Goal: Communication & Community: Answer question/provide support

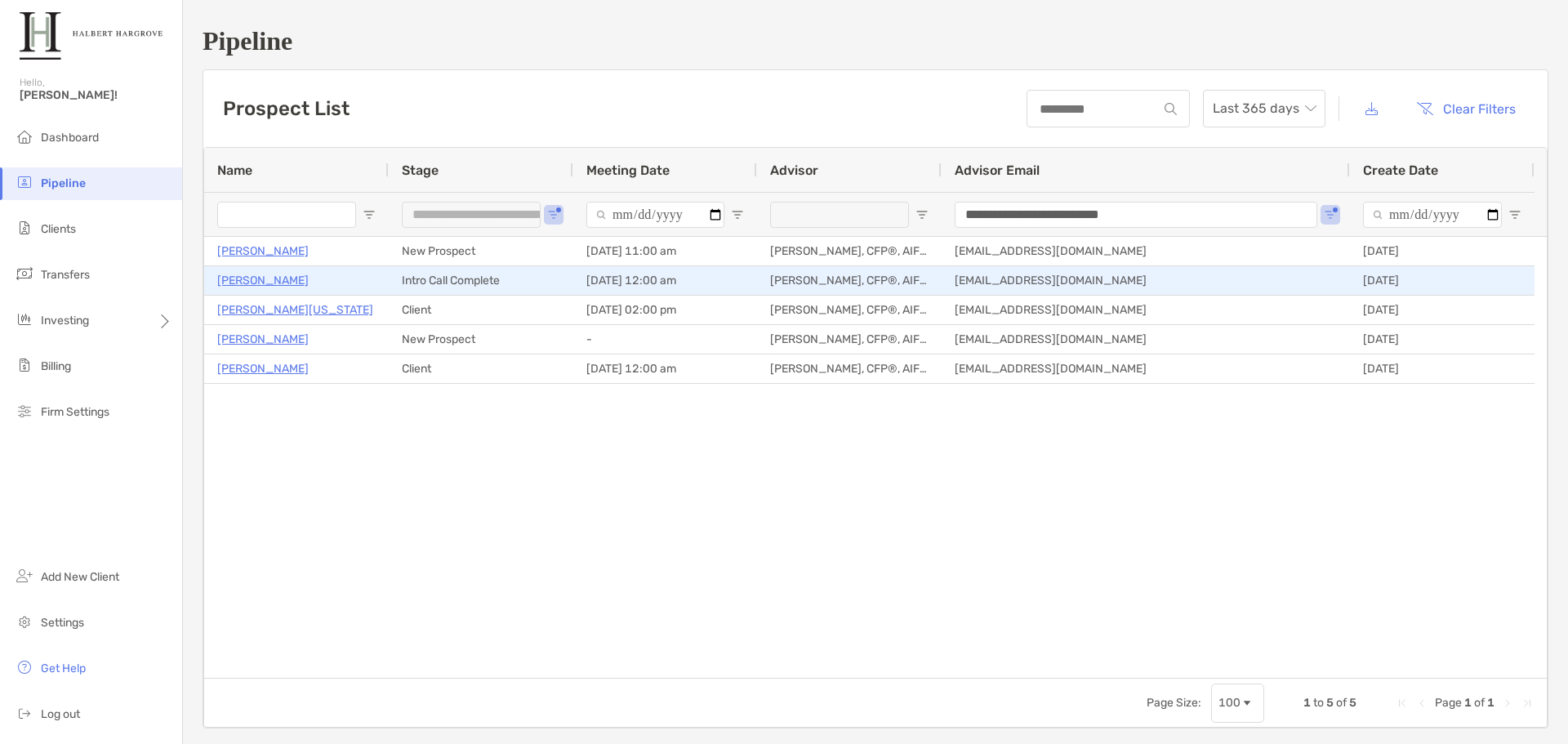
click at [255, 277] on p "Ray Clapp" at bounding box center [263, 280] width 91 height 20
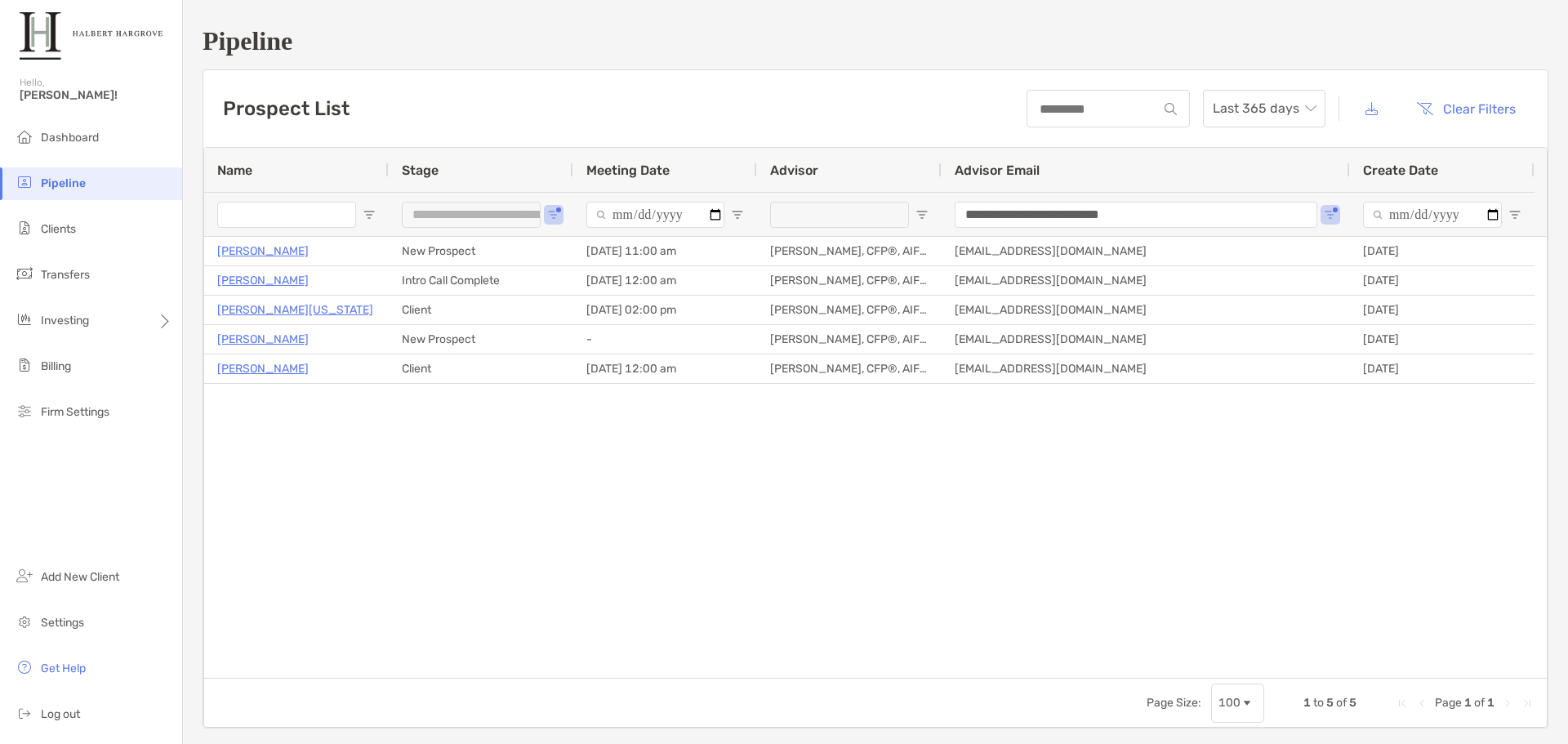
click at [72, 182] on span "Pipeline" at bounding box center [63, 183] width 45 height 13
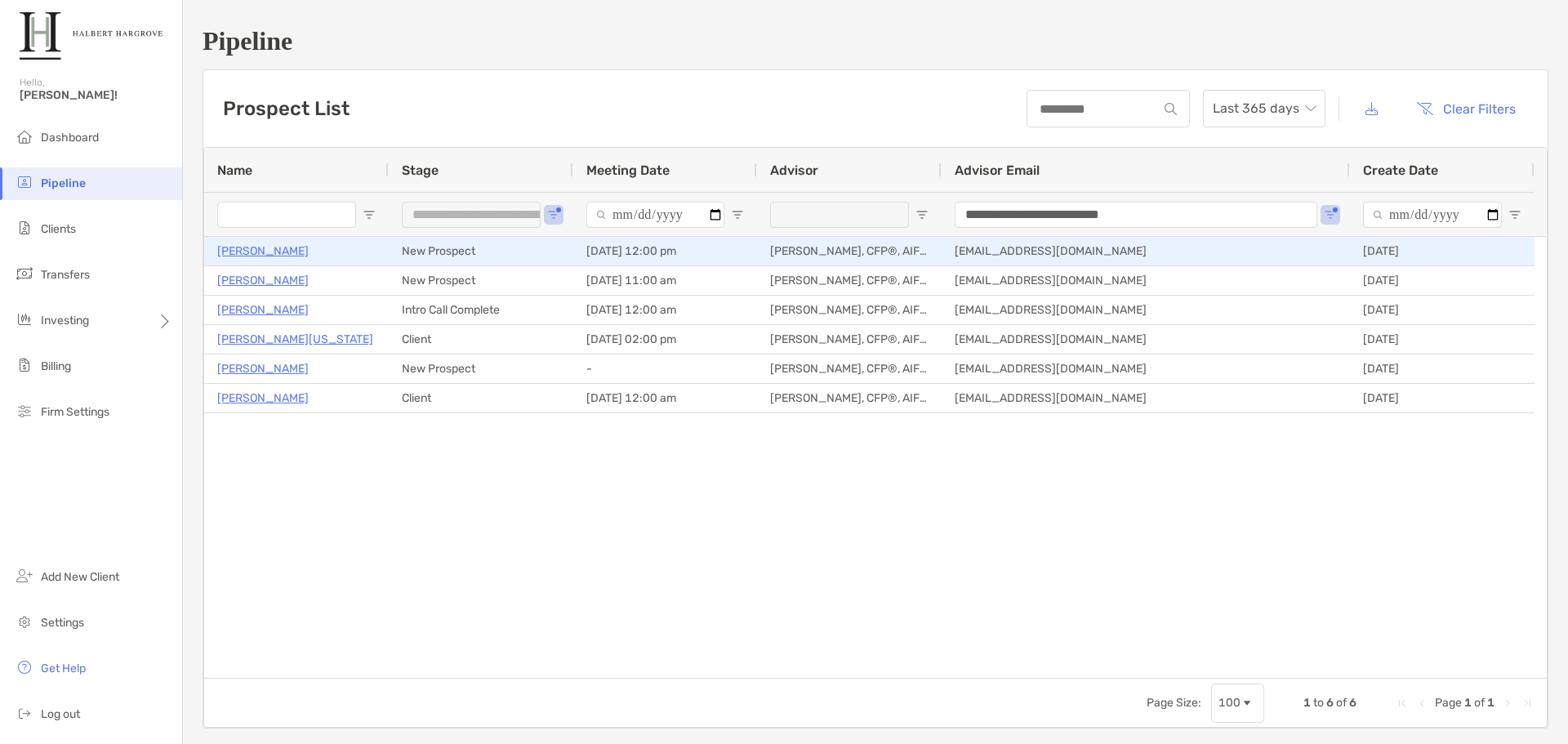
click at [260, 248] on p "[PERSON_NAME]" at bounding box center [263, 251] width 91 height 20
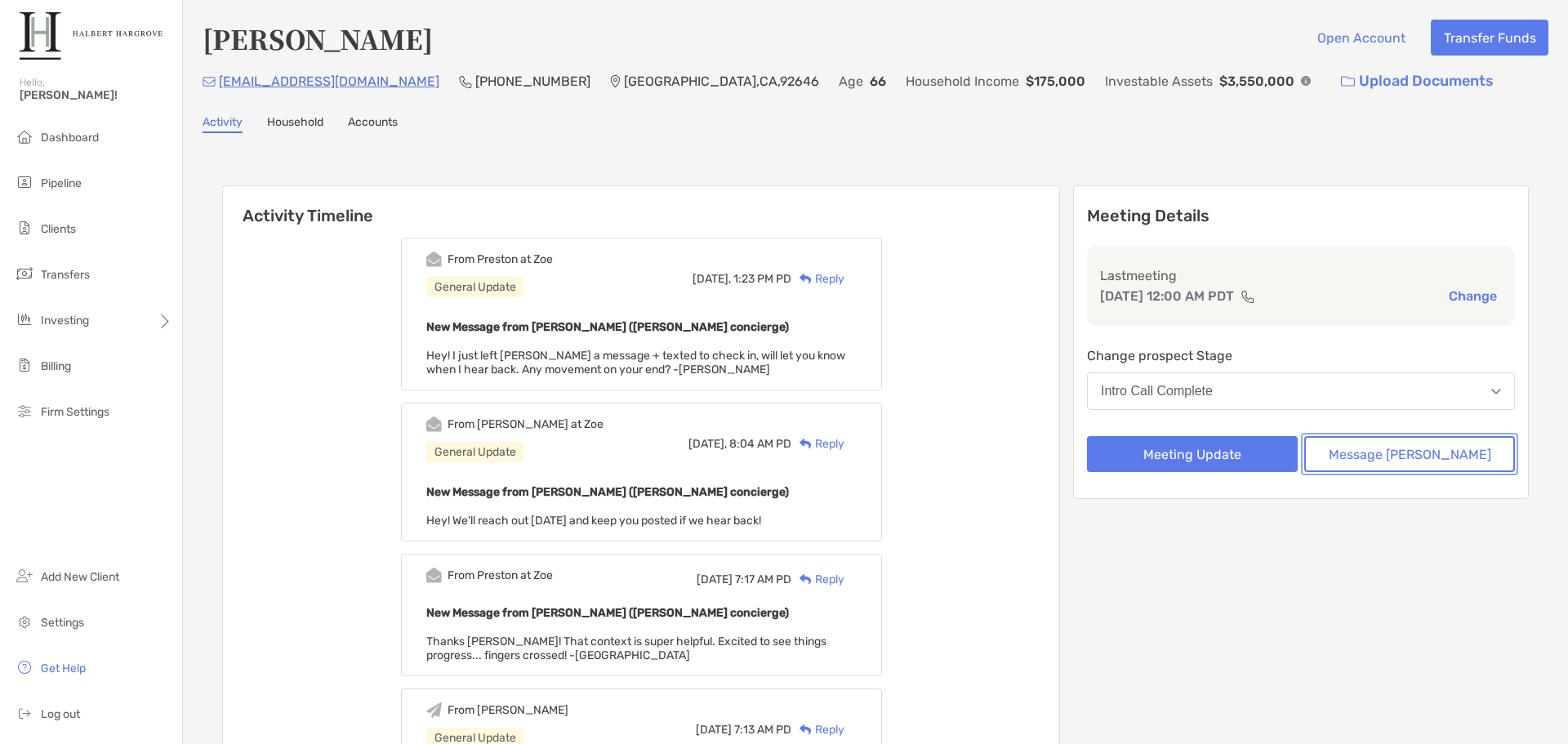
click at [1412, 454] on button "Message Zoe" at bounding box center [1409, 454] width 211 height 36
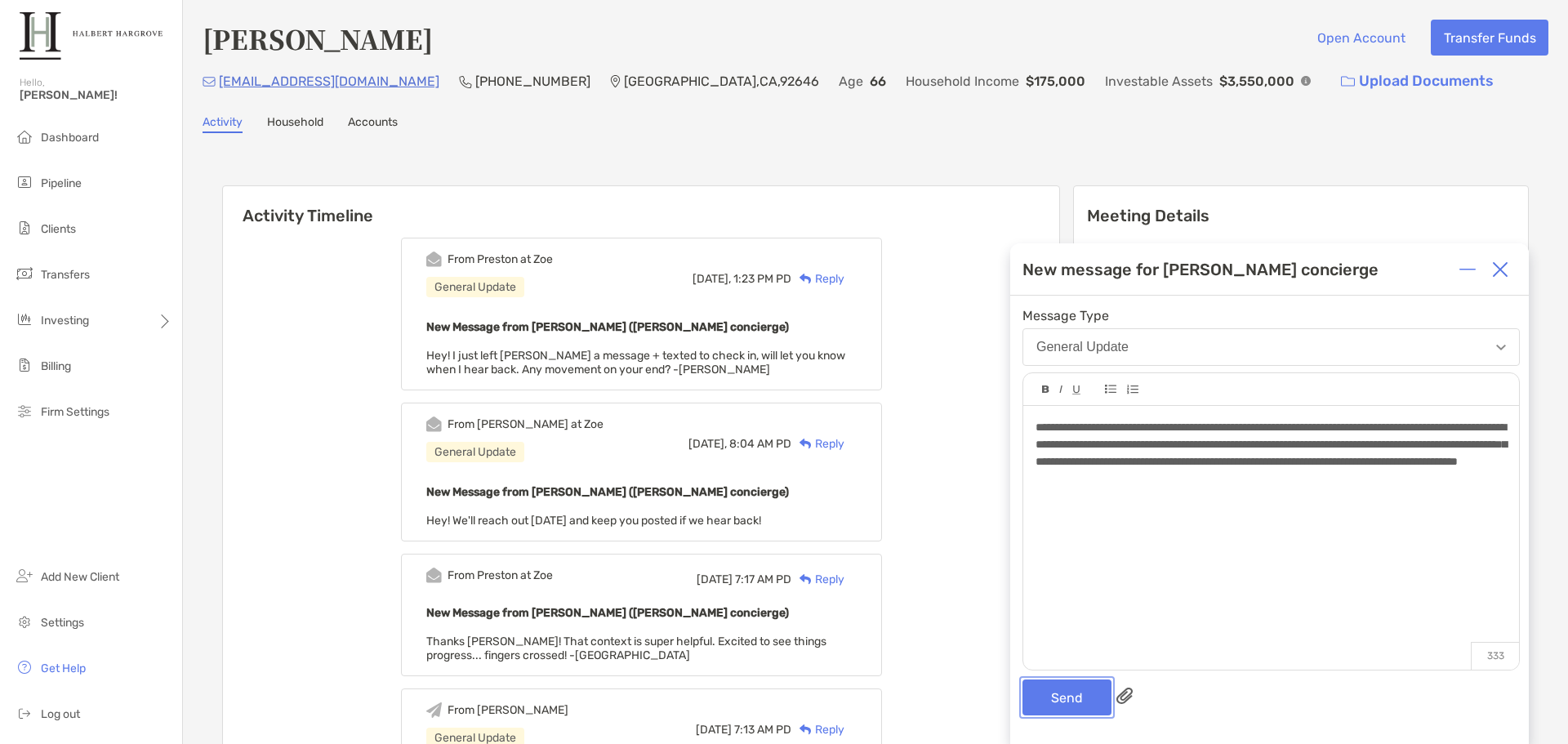
click at [1062, 701] on button "Send" at bounding box center [1067, 697] width 89 height 36
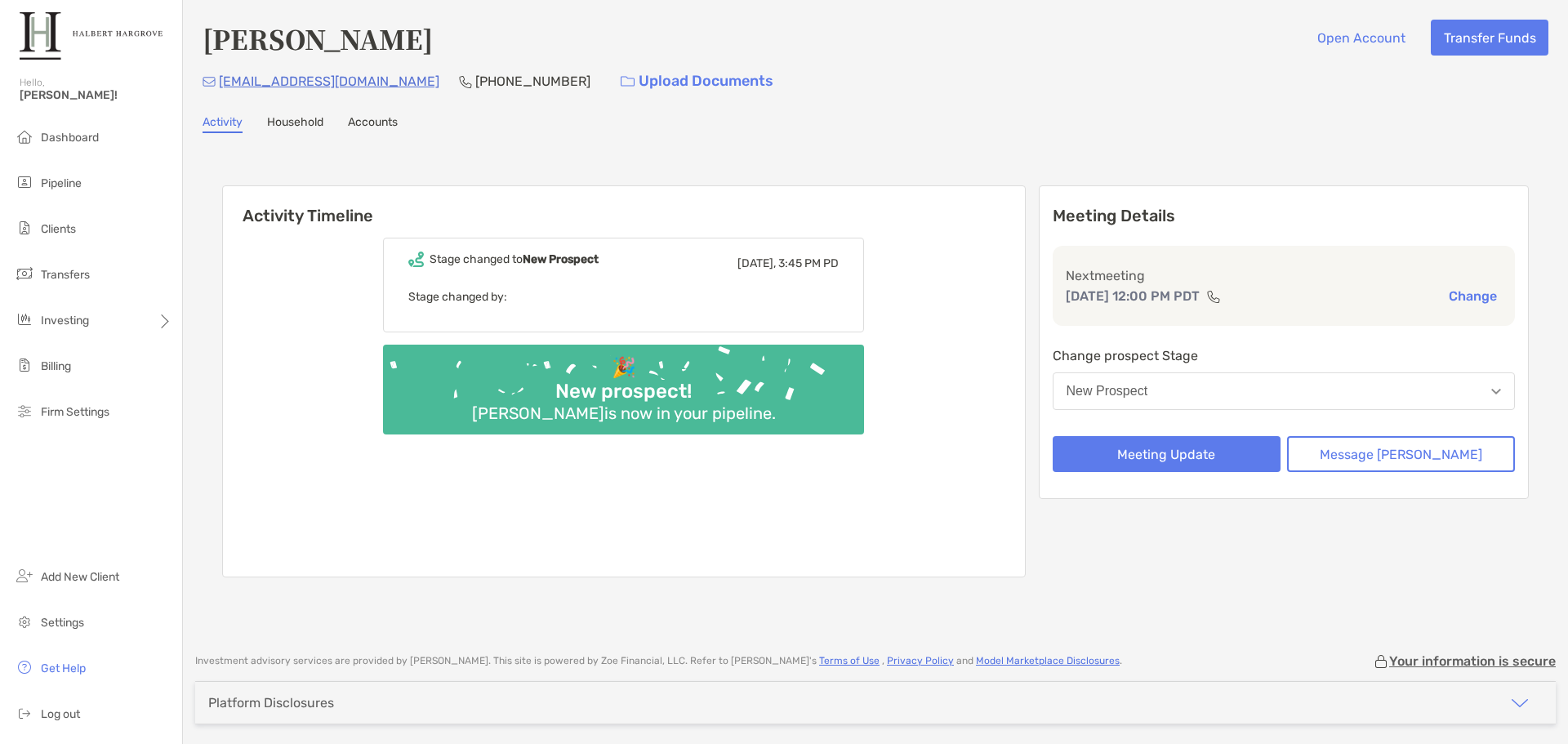
click at [282, 130] on link "Household" at bounding box center [295, 124] width 57 height 18
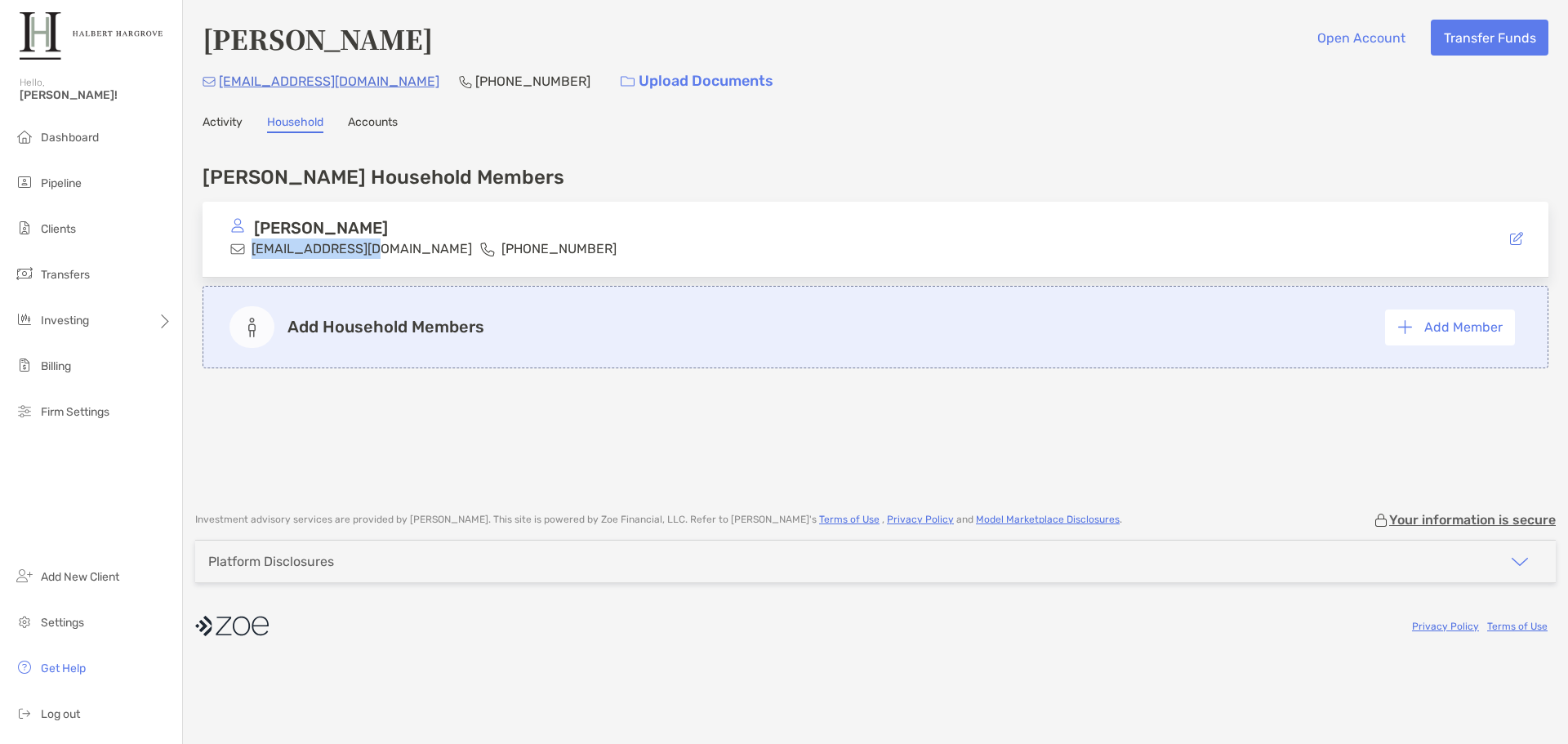
drag, startPoint x: 379, startPoint y: 246, endPoint x: 264, endPoint y: 252, distance: 115.2
click at [251, 252] on p "[EMAIL_ADDRESS][DOMAIN_NAME]" at bounding box center [361, 249] width 221 height 20
copy p "[EMAIL_ADDRESS][DOMAIN_NAME]"
click at [210, 124] on link "Activity" at bounding box center [222, 124] width 40 height 18
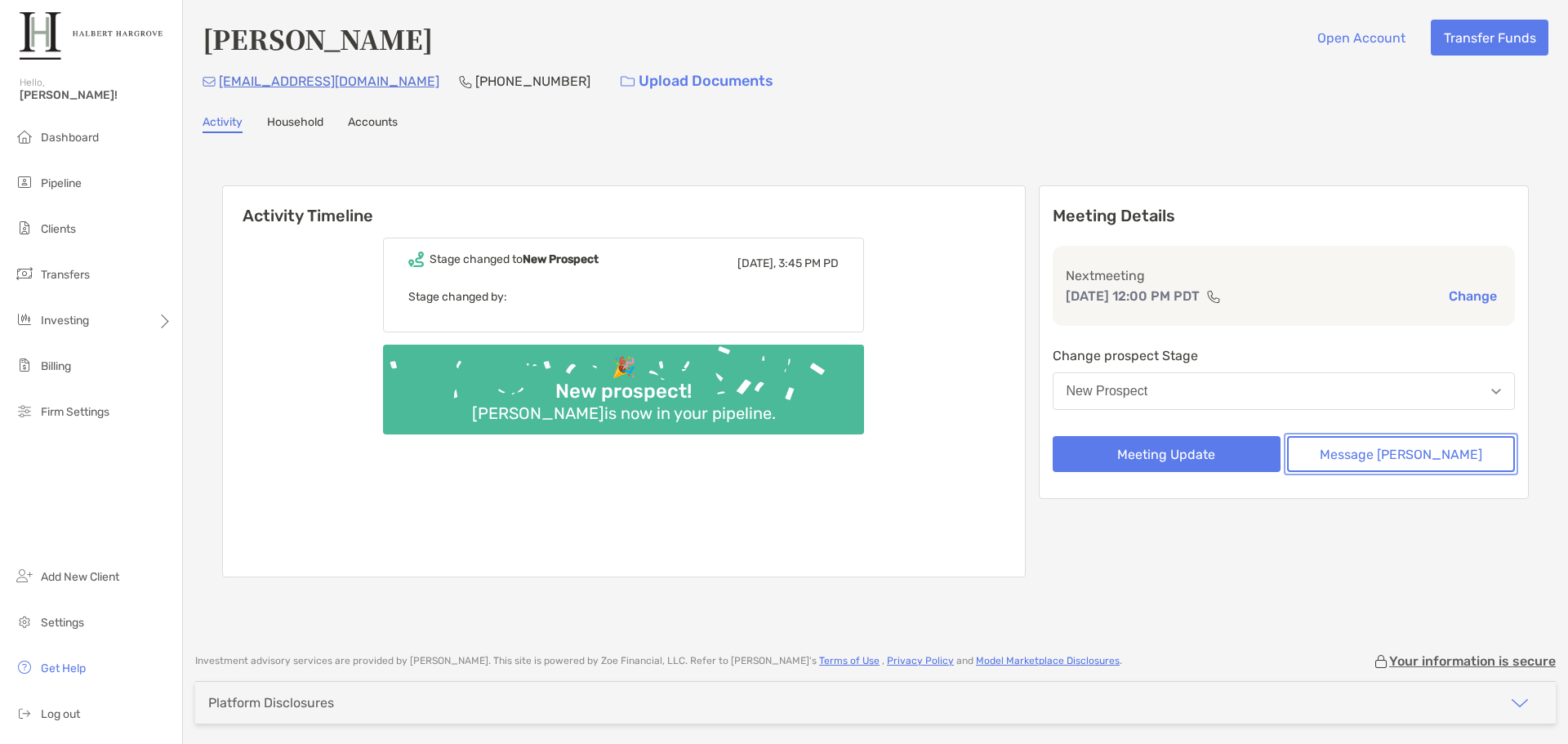
click at [1425, 459] on button "Message [PERSON_NAME]" at bounding box center [1400, 454] width 228 height 36
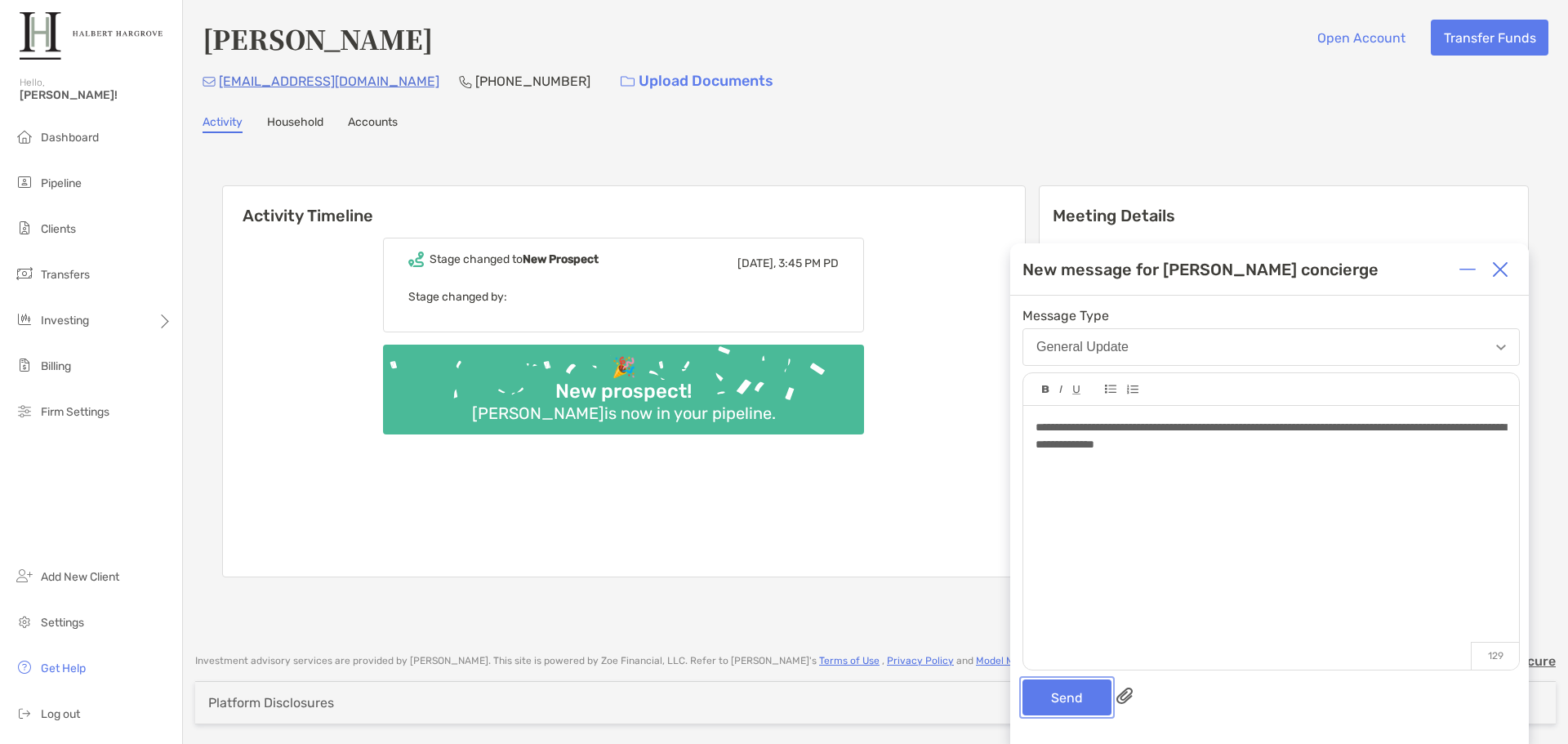
click at [1073, 702] on button "Send" at bounding box center [1067, 697] width 89 height 36
